Goal: Information Seeking & Learning: Learn about a topic

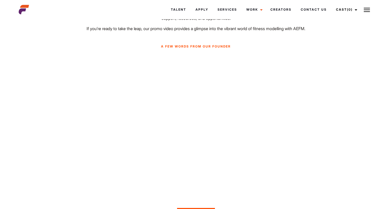
scroll to position [236, 0]
click at [175, 11] on link "Talent" at bounding box center [178, 10] width 25 height 14
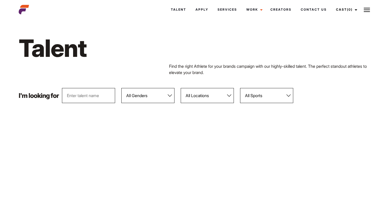
select select "103"
select select "113"
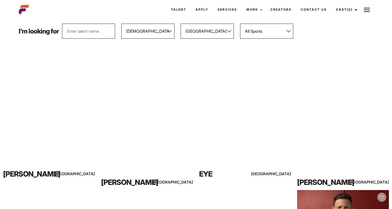
scroll to position [64, 0]
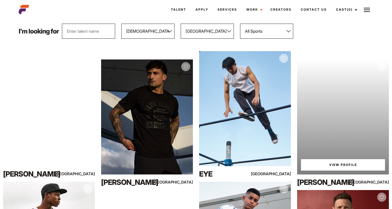
click at [352, 166] on link "View Profile" at bounding box center [343, 164] width 84 height 11
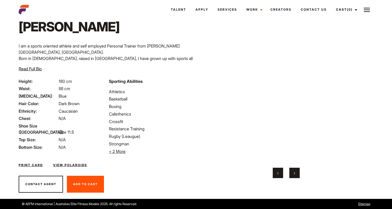
scroll to position [28, 0]
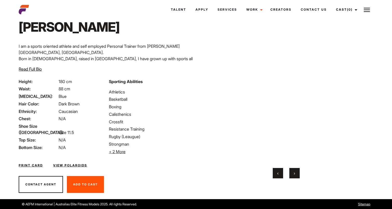
click at [297, 175] on button "›" at bounding box center [294, 173] width 10 height 10
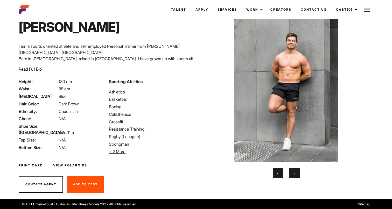
click at [297, 175] on button "›" at bounding box center [294, 173] width 10 height 10
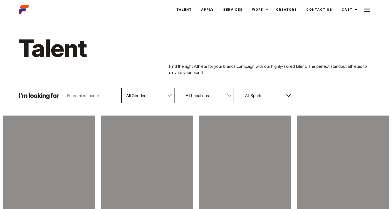
scroll to position [64, 0]
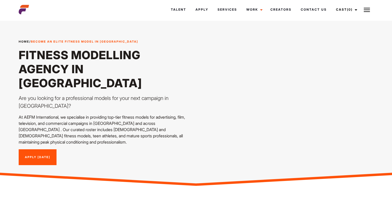
scroll to position [236, 0]
